Goal: Navigation & Orientation: Understand site structure

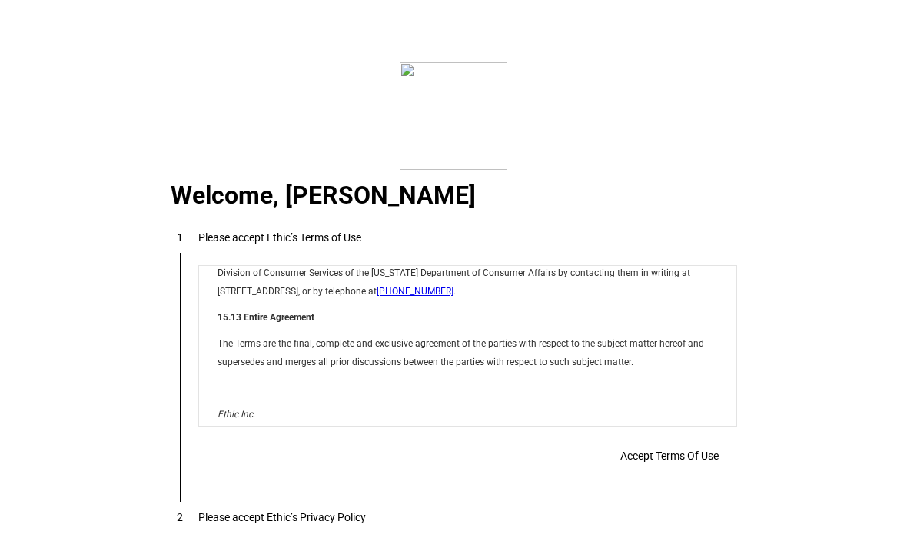
scroll to position [12265, 0]
click at [686, 462] on span "Accept Terms Of Use" at bounding box center [669, 456] width 98 height 12
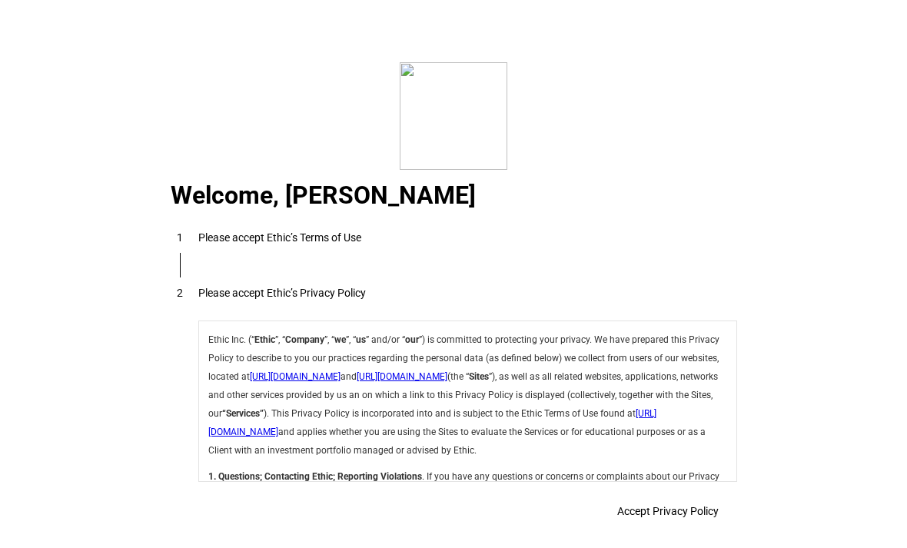
scroll to position [49, 0]
click at [525, 307] on mat-step-header "2 Please accept Ethic’s Privacy Policy" at bounding box center [453, 292] width 603 height 55
click at [684, 448] on p "Ethic Inc. (“ Ethic ”, “ Company ”, “ we ”, “ us ” and/or “ our ”) is committed…" at bounding box center [466, 394] width 519 height 129
click at [690, 449] on p "Ethic Inc. (“ Ethic ”, “ Company ”, “ we ”, “ us ” and/or “ our ”) is committed…" at bounding box center [466, 394] width 519 height 129
click at [658, 430] on p "Ethic Inc. (“ Ethic ”, “ Company ”, “ we ”, “ us ” and/or “ our ”) is committed…" at bounding box center [466, 394] width 519 height 129
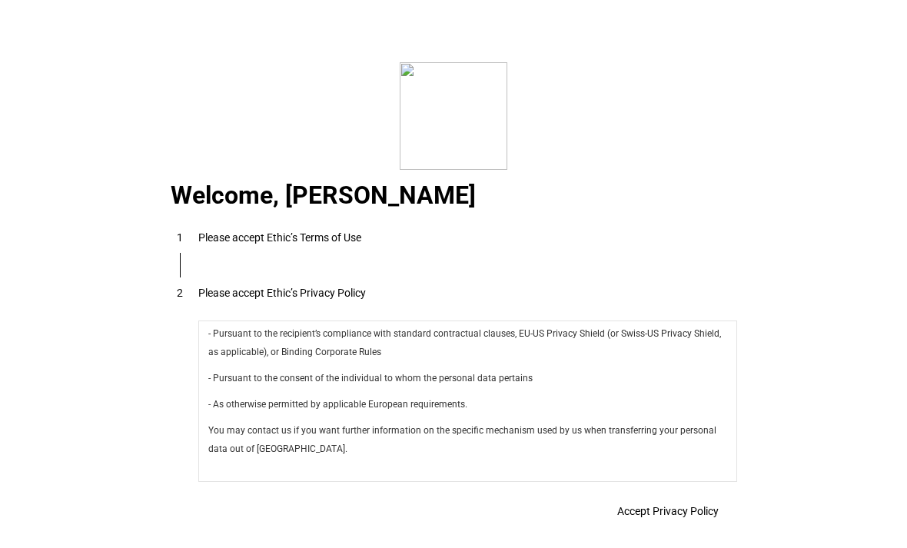
click at [684, 514] on span "Accept Privacy Policy" at bounding box center [667, 511] width 101 height 12
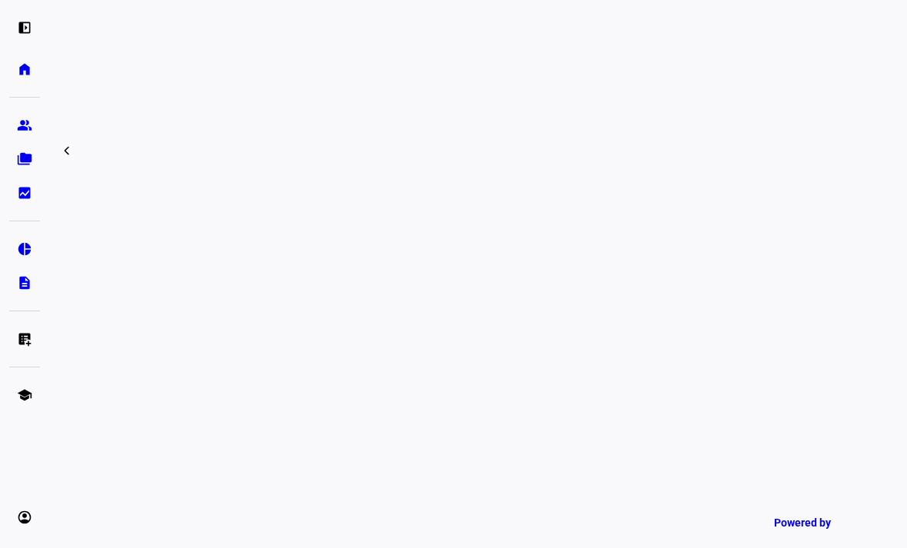
scroll to position [843, 0]
click at [24, 125] on eth-mat-symbol "group" at bounding box center [24, 125] width 15 height 15
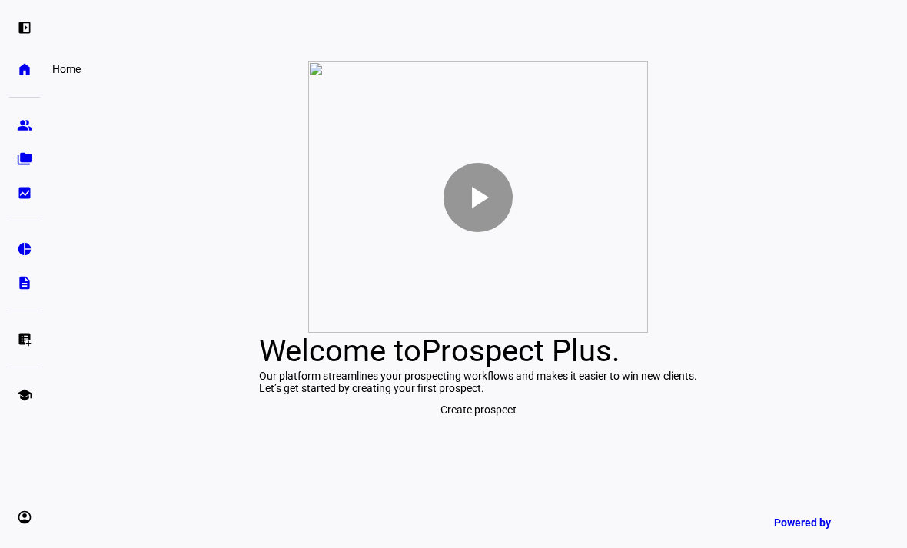
click at [26, 60] on link "home Home" at bounding box center [24, 69] width 31 height 31
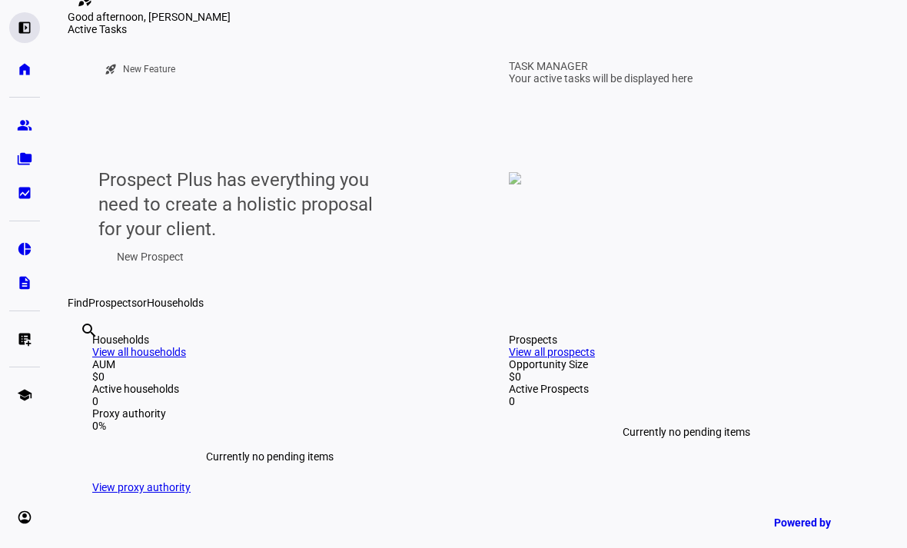
click at [27, 25] on eth-mat-symbol "left_panel_open" at bounding box center [24, 27] width 15 height 15
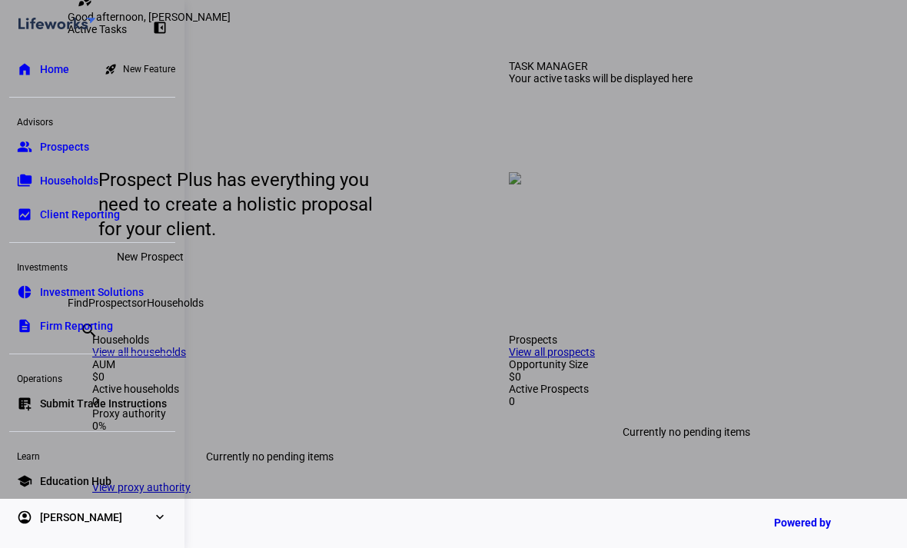
click at [122, 301] on link "pie_chart Investment Solutions" at bounding box center [92, 292] width 166 height 31
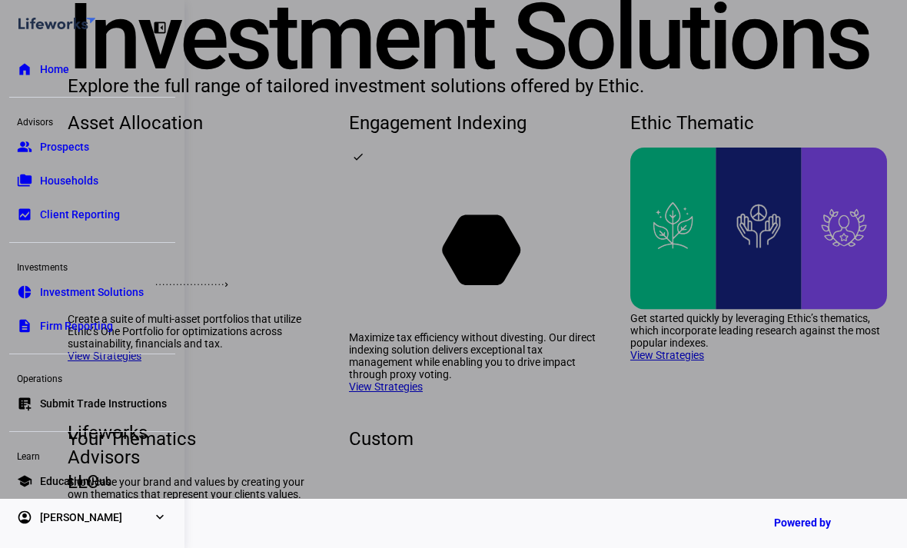
click at [715, 244] on div at bounding box center [453, 225] width 907 height 548
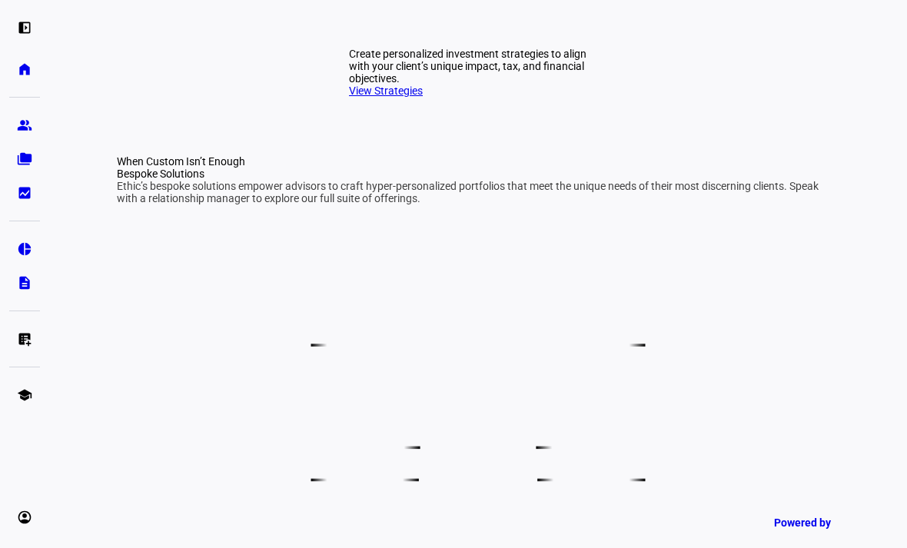
scroll to position [581, 0]
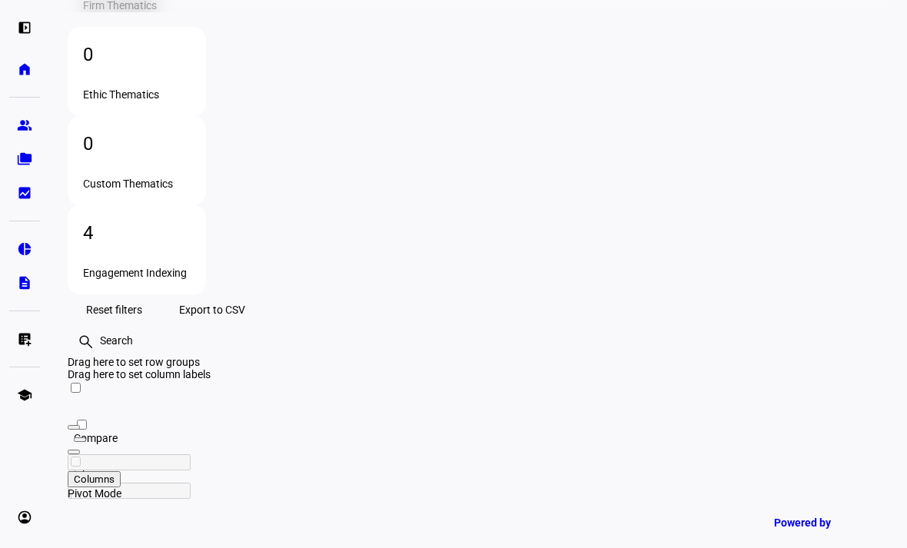
scroll to position [244, 0]
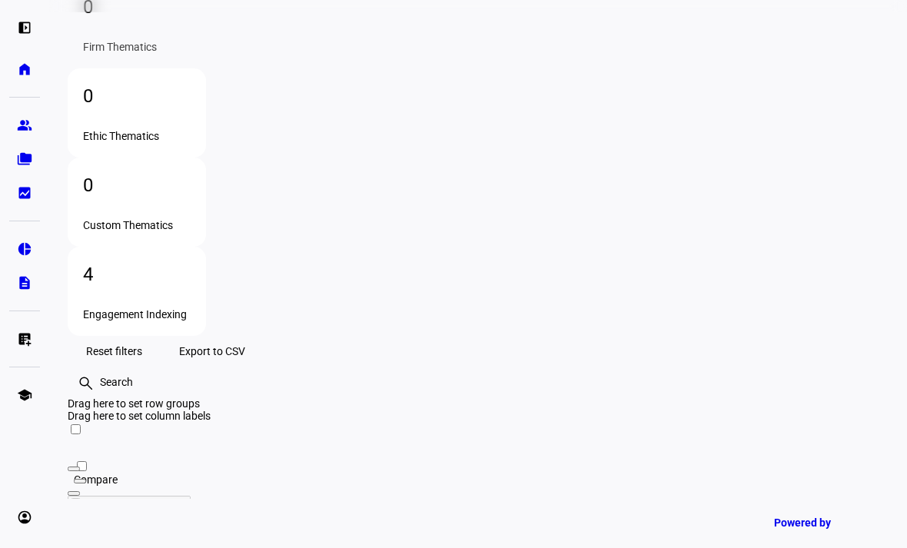
click at [206, 247] on div "4 Engagement Indexing" at bounding box center [137, 291] width 138 height 89
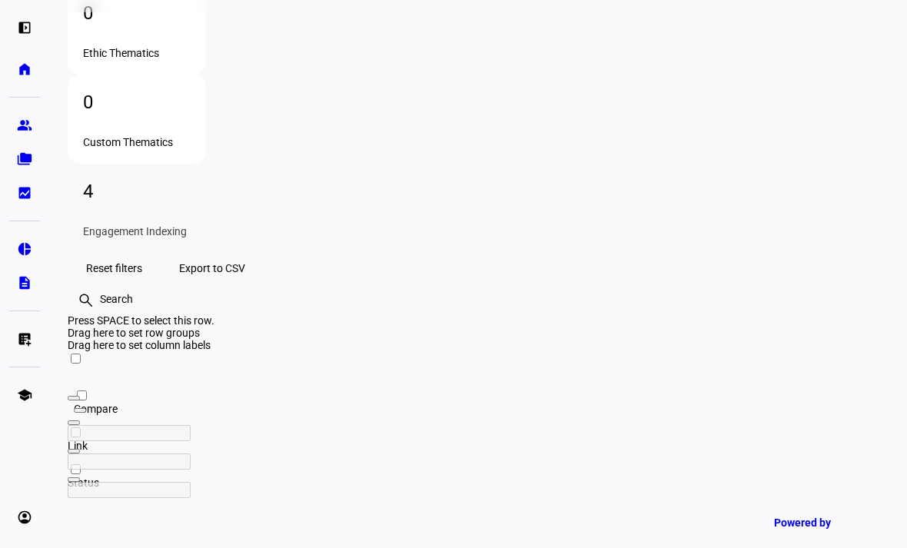
scroll to position [328, 0]
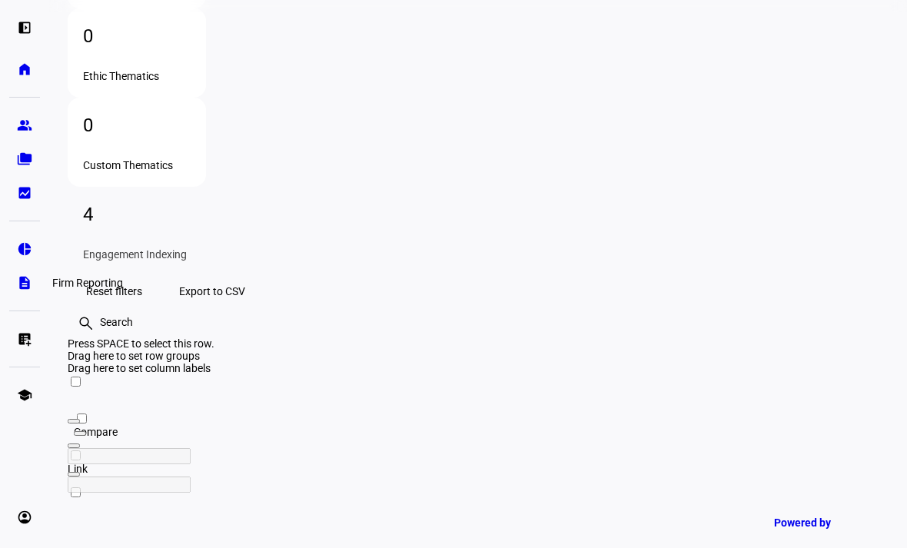
click at [29, 288] on eth-mat-symbol "description" at bounding box center [24, 282] width 15 height 15
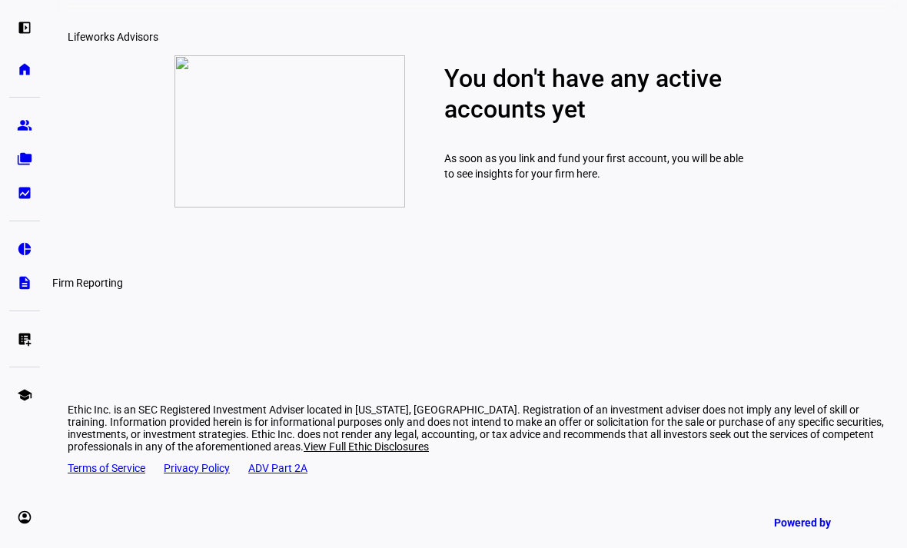
click at [20, 336] on eth-mat-symbol "list_alt_add" at bounding box center [24, 338] width 15 height 15
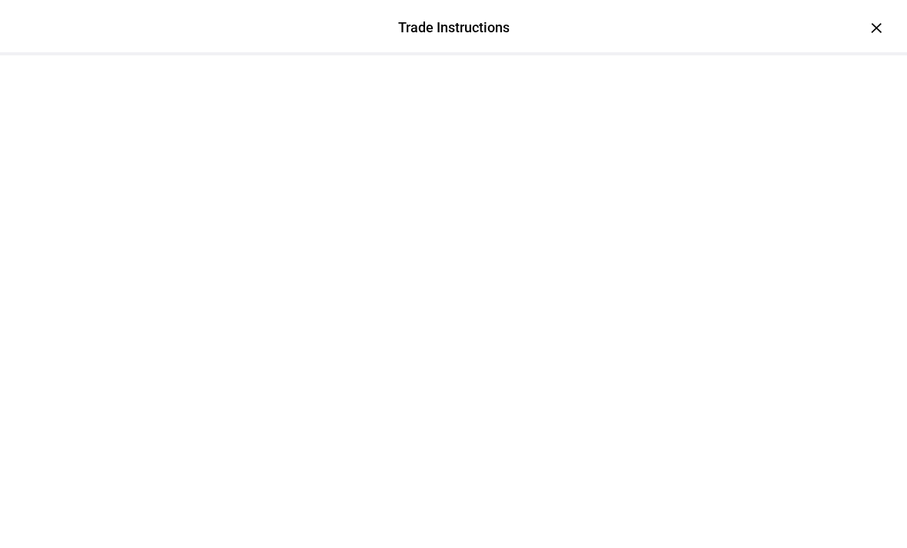
click at [877, 55] on div at bounding box center [454, 93] width 858 height 77
click at [880, 55] on div at bounding box center [454, 93] width 858 height 77
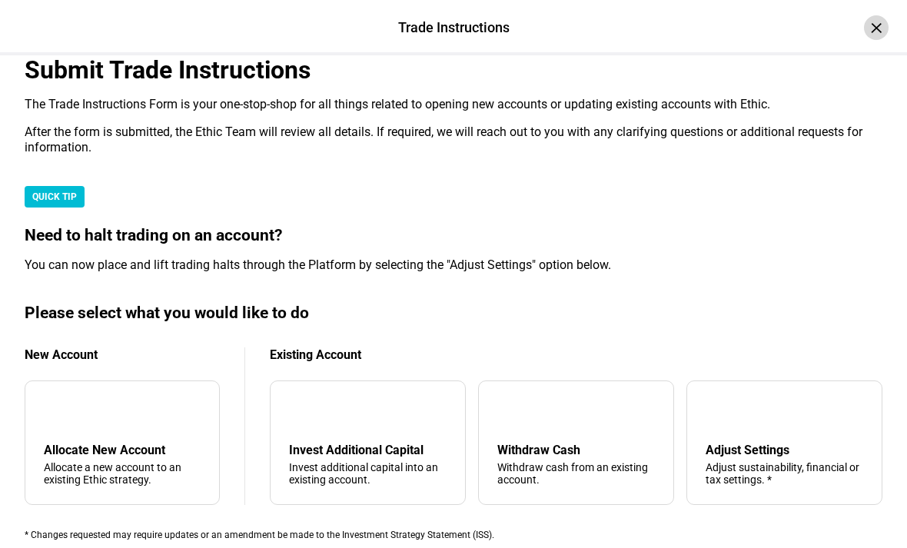
click at [876, 28] on div "×" at bounding box center [876, 27] width 25 height 25
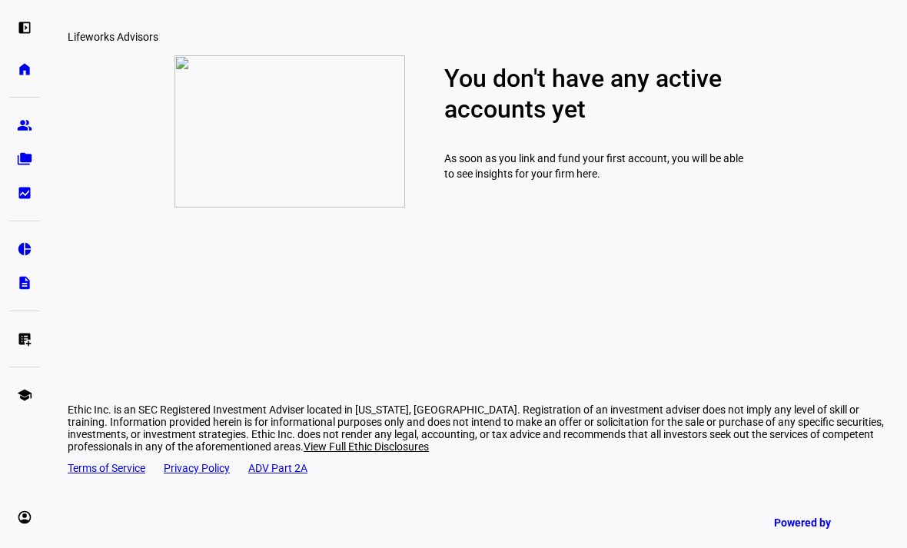
click at [24, 187] on eth-mat-symbol "bid_landscape" at bounding box center [24, 192] width 15 height 15
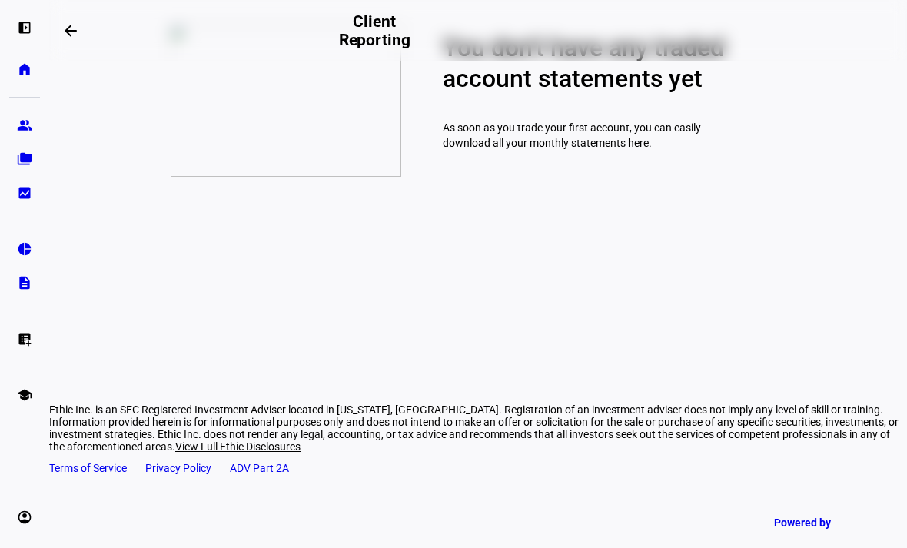
click at [25, 69] on eth-mat-symbol "home" at bounding box center [24, 68] width 15 height 15
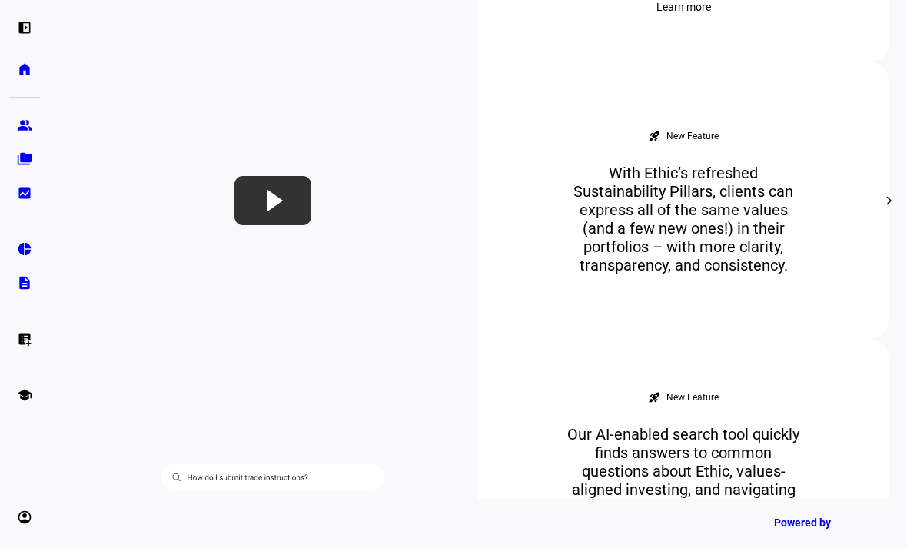
scroll to position [793, 0]
click at [35, 38] on div "left_panel_open" at bounding box center [24, 27] width 31 height 31
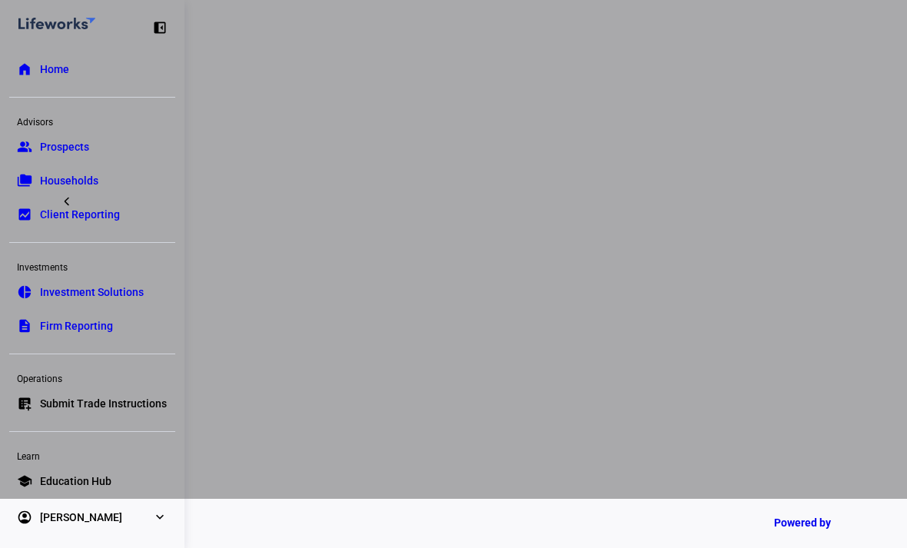
click at [115, 296] on span "Investment Solutions" at bounding box center [92, 291] width 104 height 15
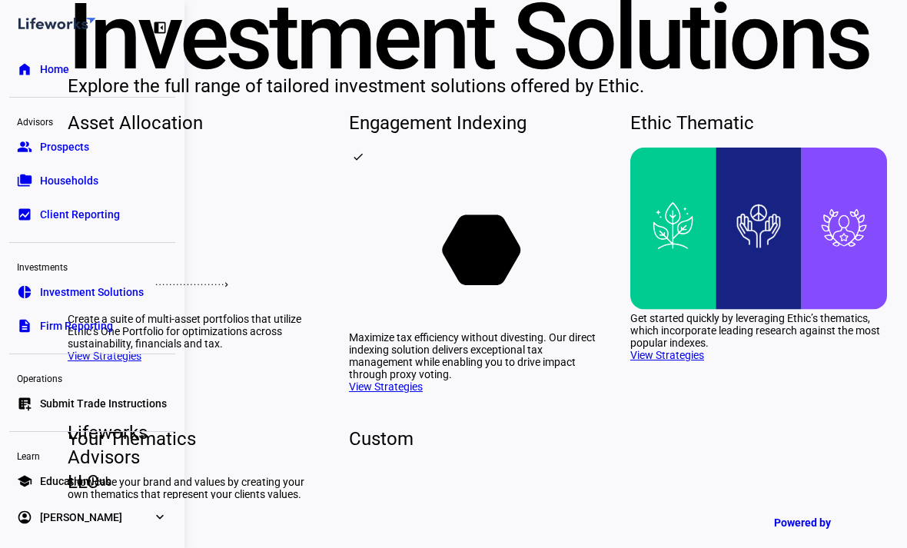
click at [96, 220] on span "Client Reporting" at bounding box center [80, 214] width 80 height 15
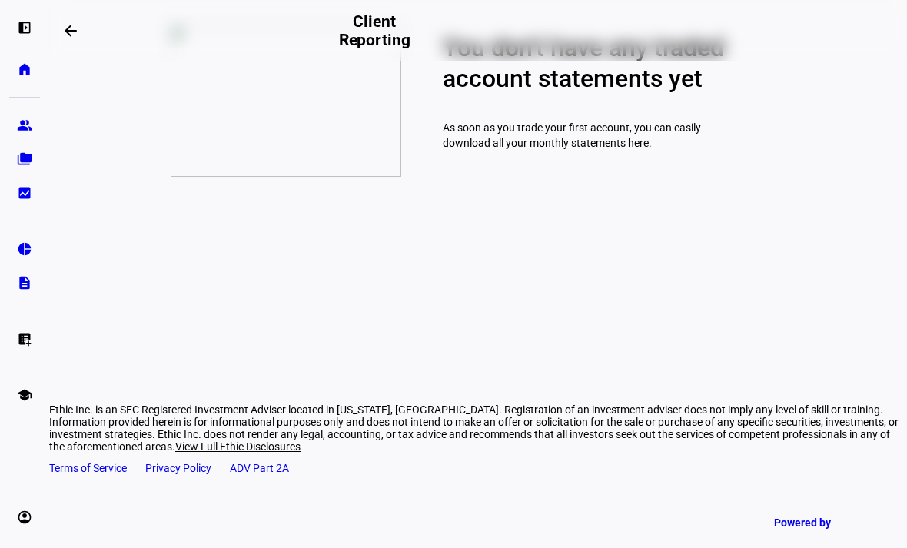
click at [17, 131] on eth-mat-symbol "group" at bounding box center [24, 125] width 15 height 15
